Goal: Navigation & Orientation: Find specific page/section

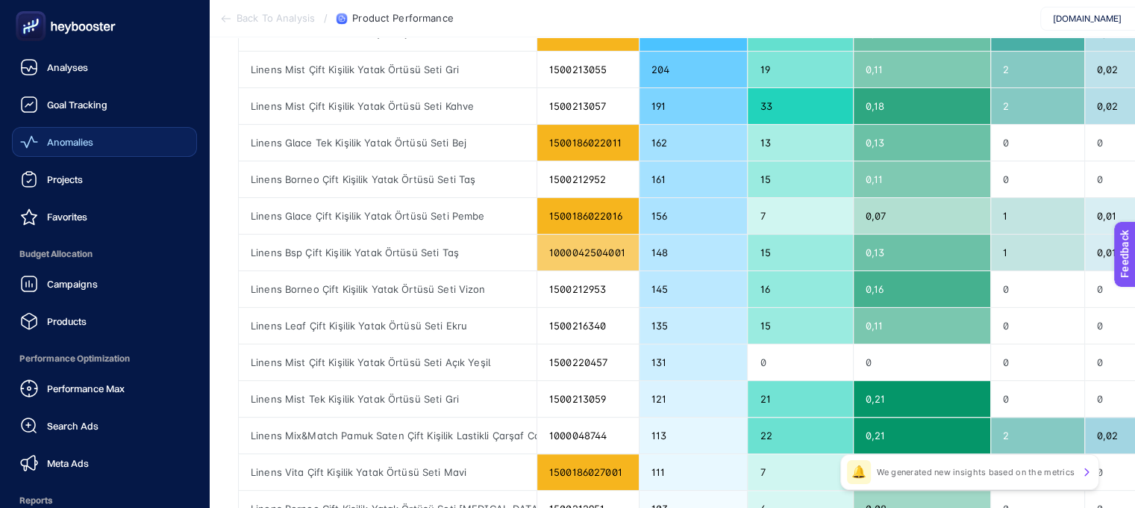
click at [87, 144] on span "Anomalies" at bounding box center [70, 142] width 46 height 12
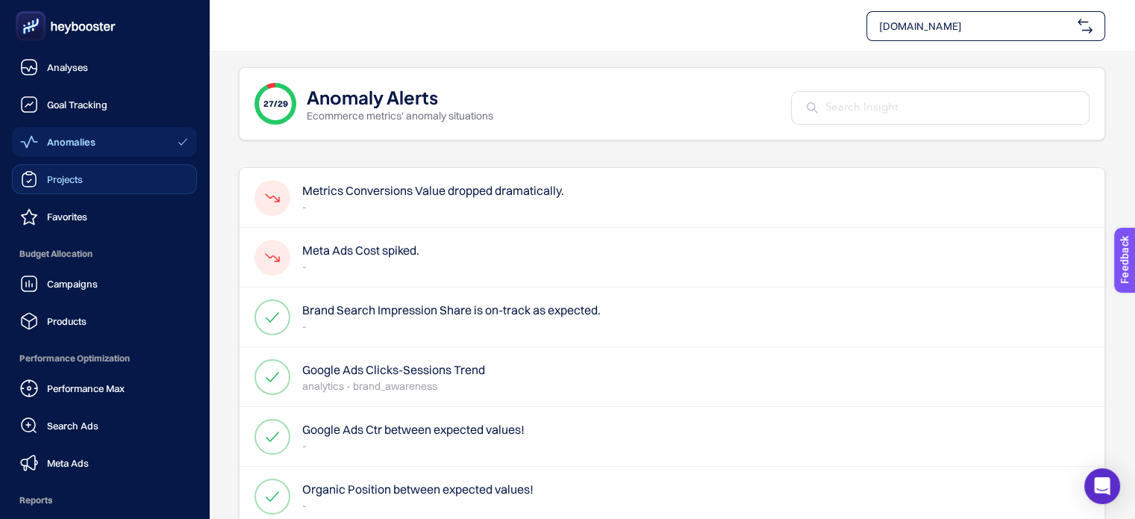
click at [81, 179] on span "Projects" at bounding box center [65, 179] width 36 height 12
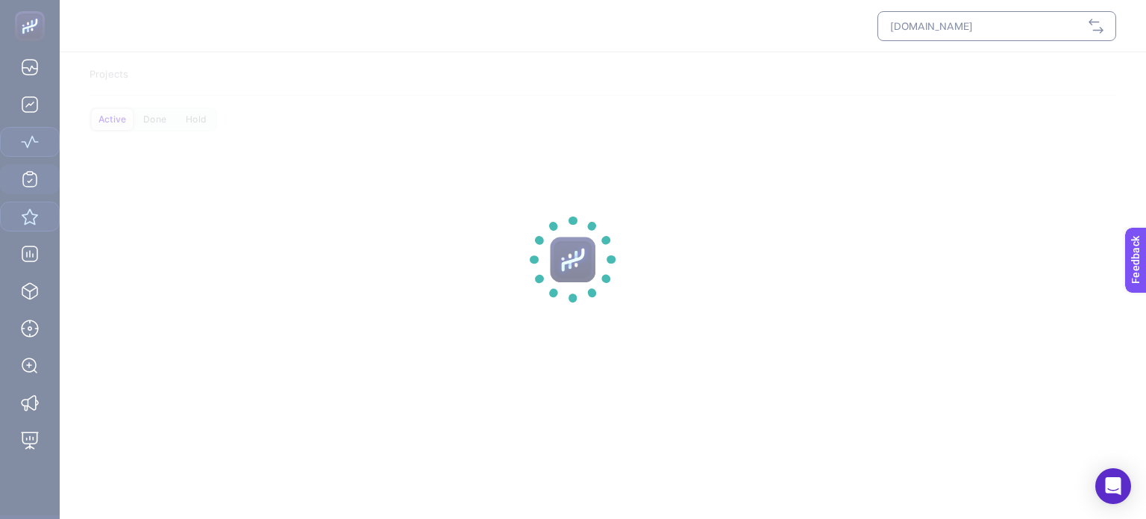
click at [91, 217] on section at bounding box center [573, 259] width 1146 height 519
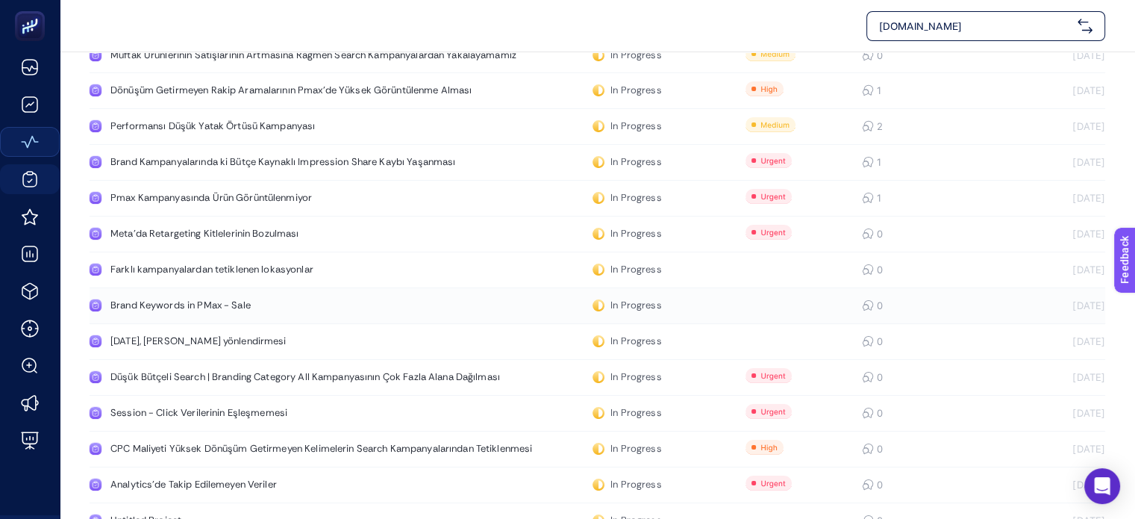
scroll to position [146, 0]
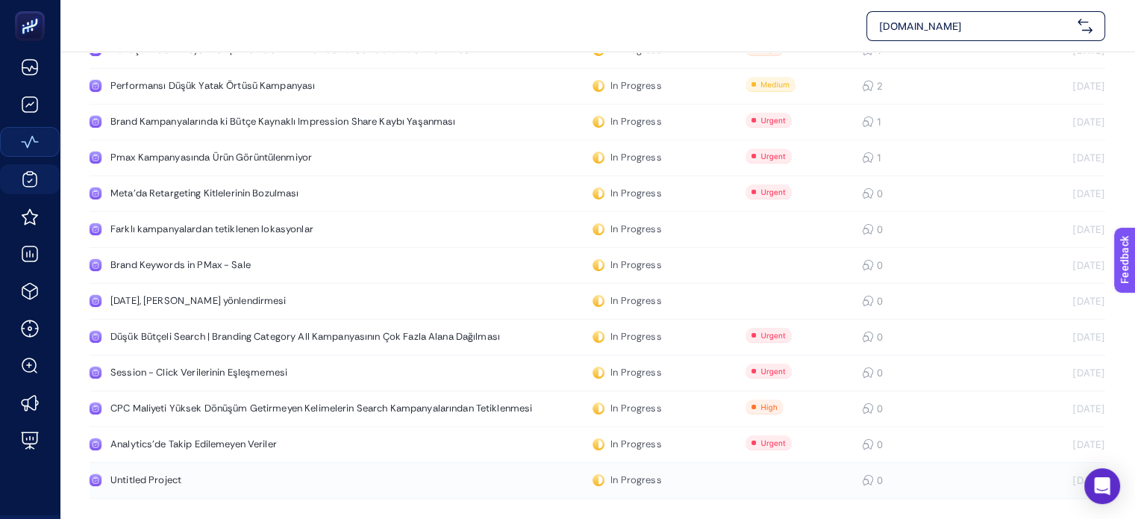
click at [150, 478] on div "Untitled Project" at bounding box center [282, 480] width 345 height 12
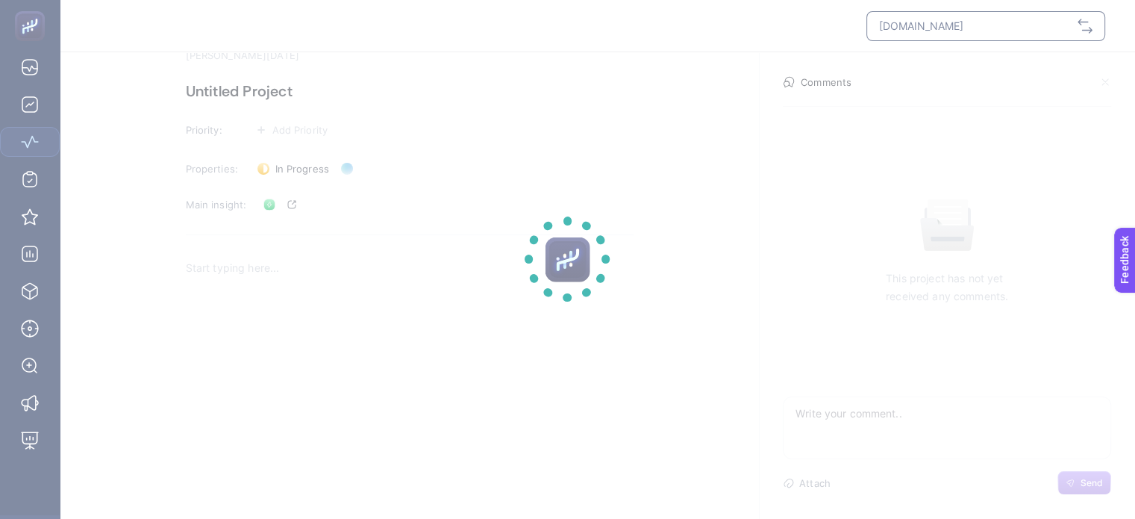
scroll to position [67, 0]
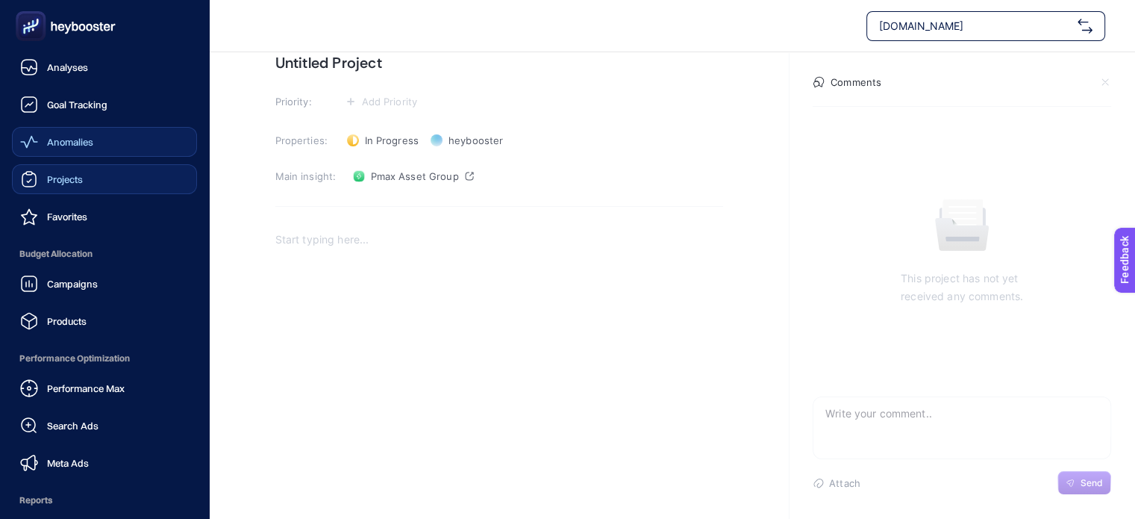
click at [65, 172] on div "Projects" at bounding box center [51, 179] width 63 height 18
